Goal: Task Accomplishment & Management: Manage account settings

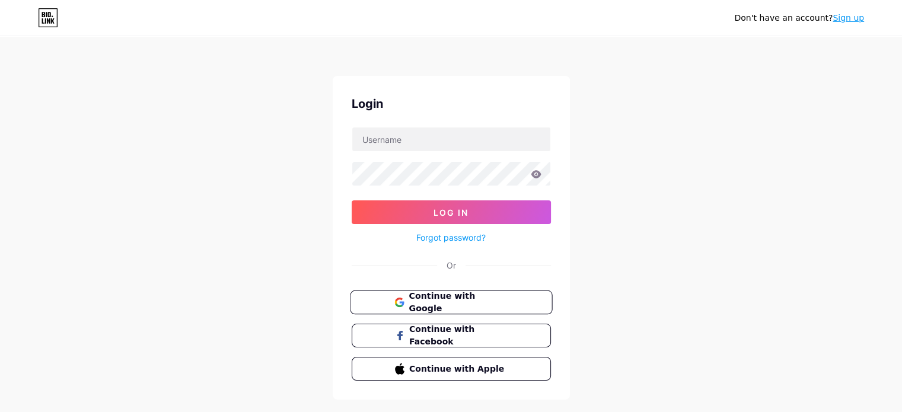
click at [513, 304] on button "Continue with Google" at bounding box center [451, 303] width 202 height 24
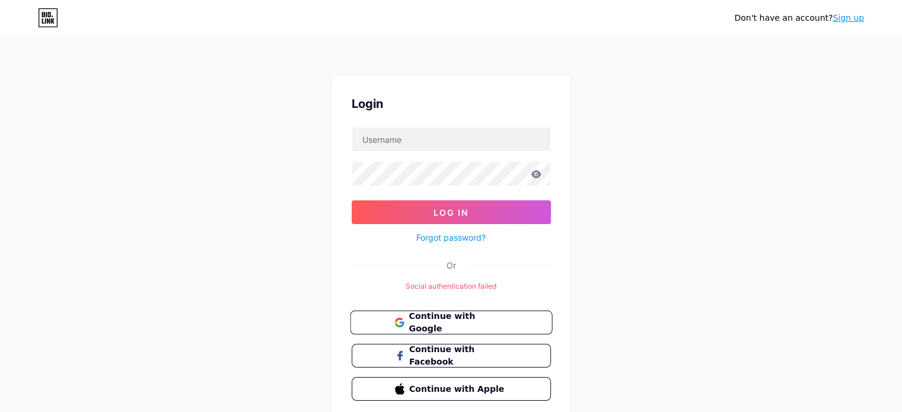
click at [467, 327] on span "Continue with Google" at bounding box center [458, 323] width 99 height 26
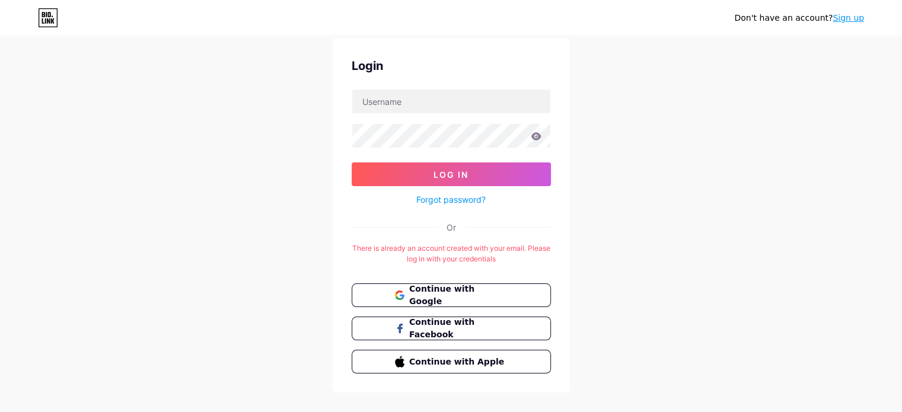
scroll to position [55, 0]
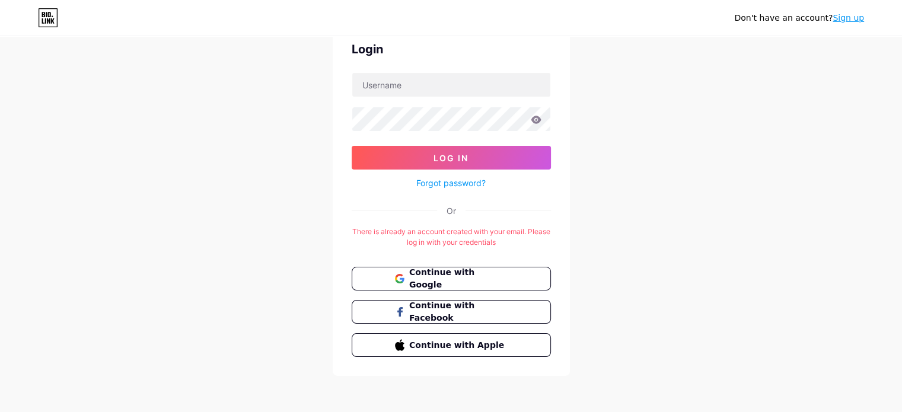
click at [845, 15] on link "Sign up" at bounding box center [848, 17] width 31 height 9
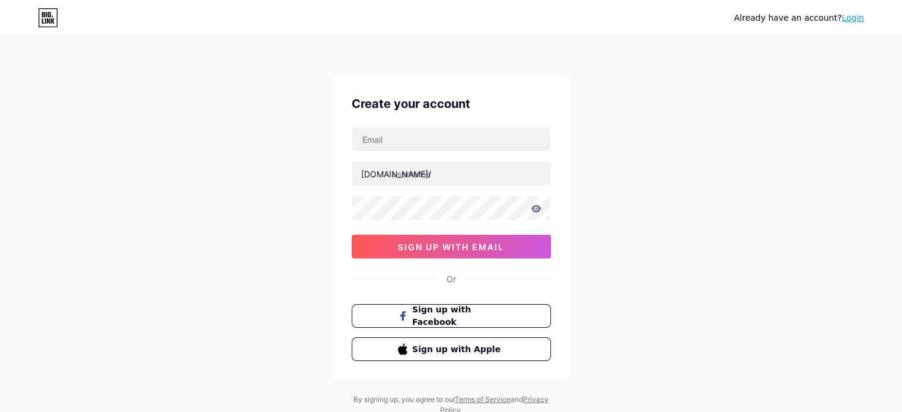
click at [848, 25] on div "Already have an account? Login" at bounding box center [799, 17] width 130 height 19
click at [846, 18] on link "Login" at bounding box center [853, 17] width 23 height 9
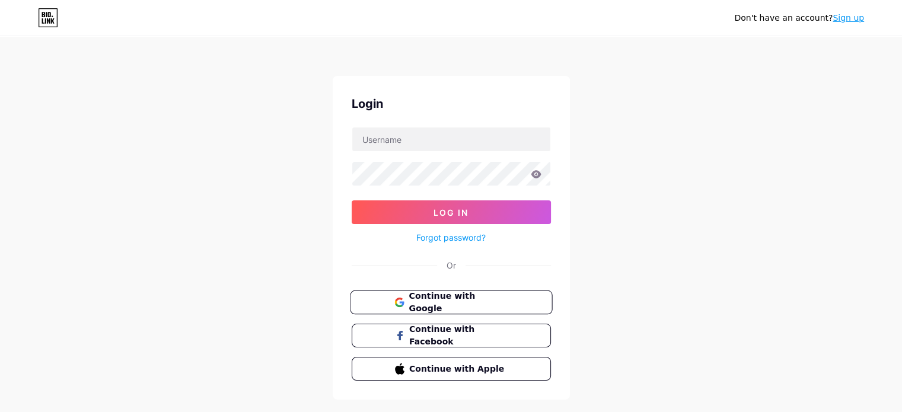
click at [469, 303] on span "Continue with Google" at bounding box center [458, 303] width 99 height 26
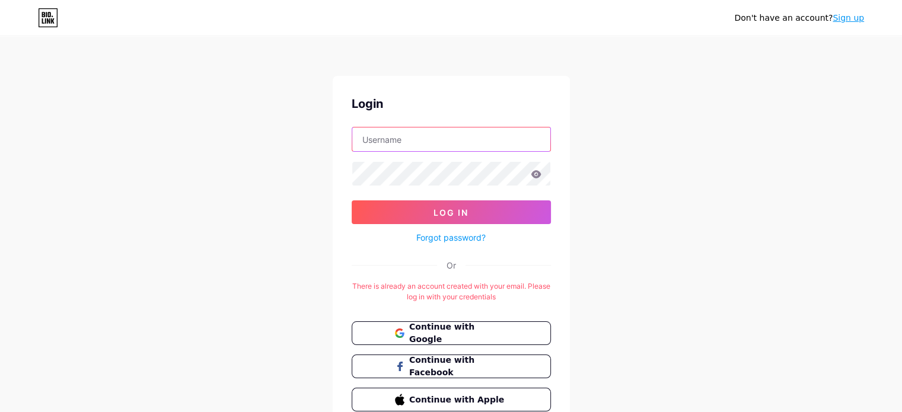
click at [444, 144] on input "text" at bounding box center [451, 140] width 198 height 24
click at [389, 142] on input "text" at bounding box center [451, 140] width 198 height 24
type input "[EMAIL_ADDRESS][DOMAIN_NAME]"
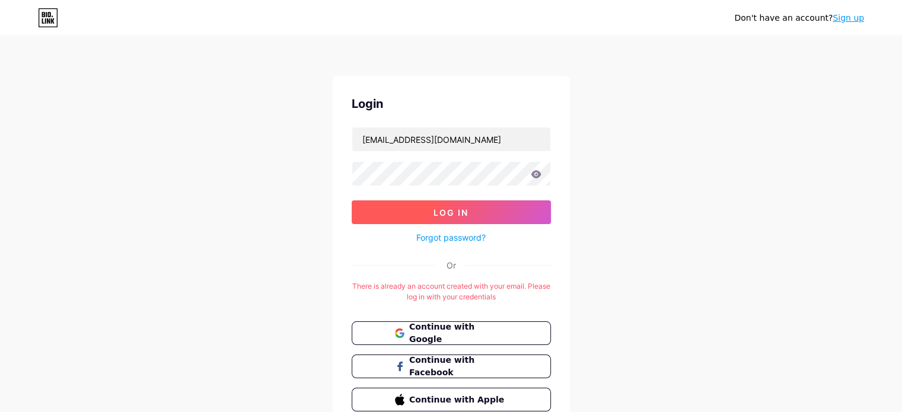
click at [451, 217] on span "Log In" at bounding box center [451, 213] width 35 height 10
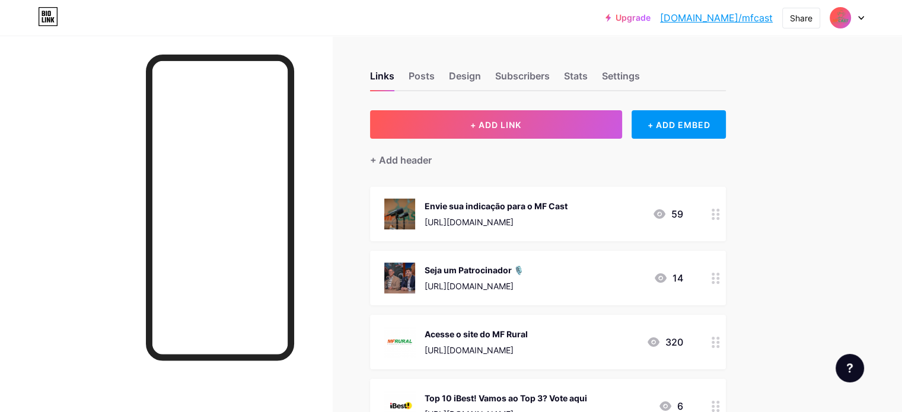
click at [568, 221] on div "[URL][DOMAIN_NAME]" at bounding box center [496, 222] width 143 height 12
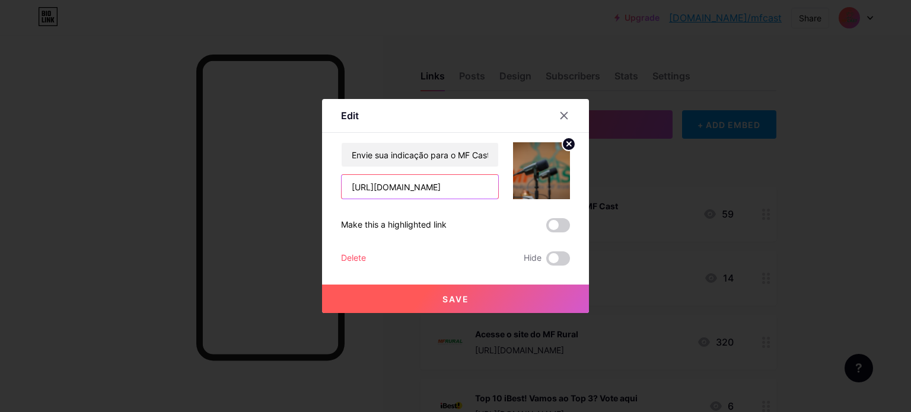
click at [458, 184] on input "[URL][DOMAIN_NAME]" at bounding box center [420, 187] width 157 height 24
paste input "e/1FAIpQLScmkVAHO5lmmzIIQjSIVSrqs1ROSv8MuVuq6k3ytEPgnl5yww/viewform?usp="
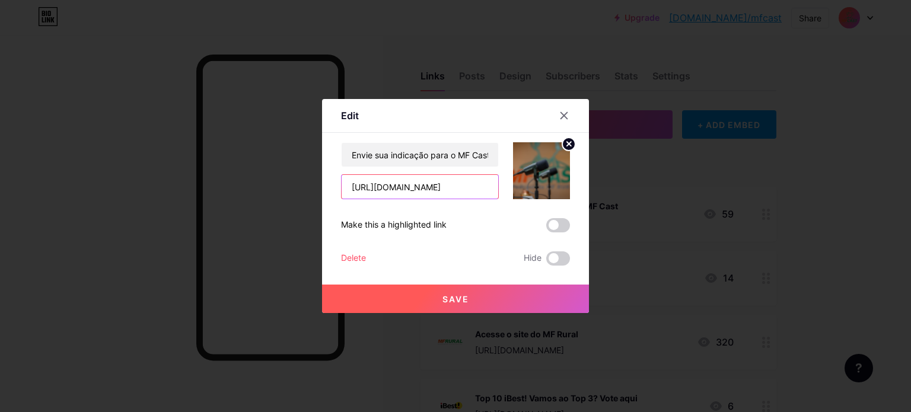
type input "[URL][DOMAIN_NAME]"
click at [478, 298] on button "Save" at bounding box center [455, 299] width 267 height 28
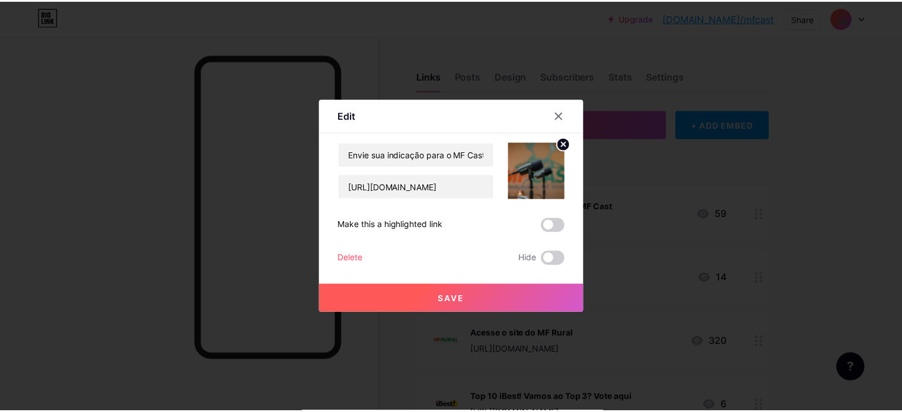
scroll to position [0, 0]
